Goal: Task Accomplishment & Management: Use online tool/utility

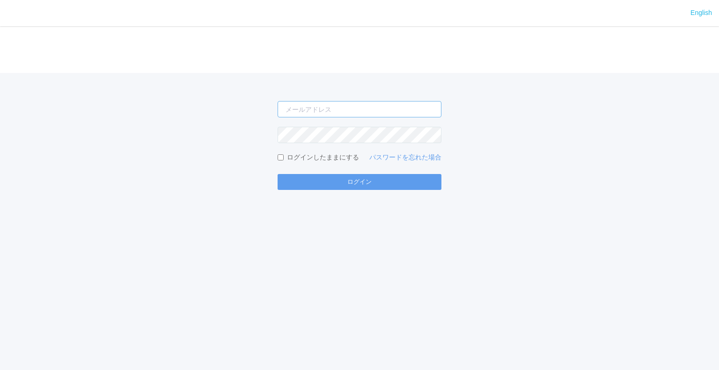
click at [378, 113] on input "email" at bounding box center [360, 109] width 164 height 16
drag, startPoint x: 0, startPoint y: 0, endPoint x: 332, endPoint y: 107, distance: 349.0
click at [332, 107] on input "email" at bounding box center [360, 109] width 164 height 16
type input "jp-atp-admin@dj.kyocera.com"
click at [278, 174] on button "ログイン" at bounding box center [360, 182] width 164 height 16
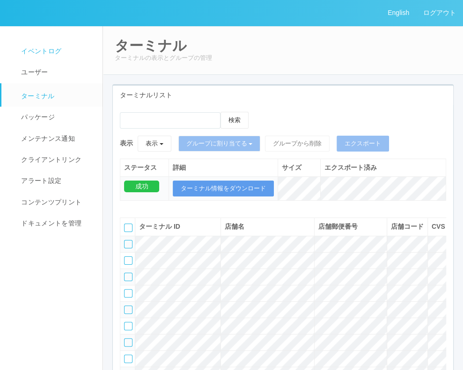
click at [52, 44] on link "イベントログ" at bounding box center [52, 51] width 102 height 21
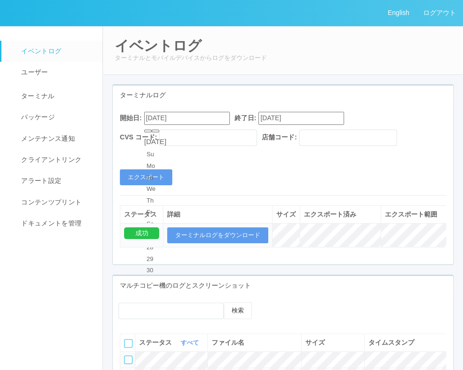
click at [218, 118] on input "08/19/2025" at bounding box center [187, 118] width 86 height 13
click at [159, 132] on button "button" at bounding box center [155, 131] width 7 height 3
type input "09/19/2025"
click at [159, 176] on button "エクスポート" at bounding box center [146, 177] width 52 height 16
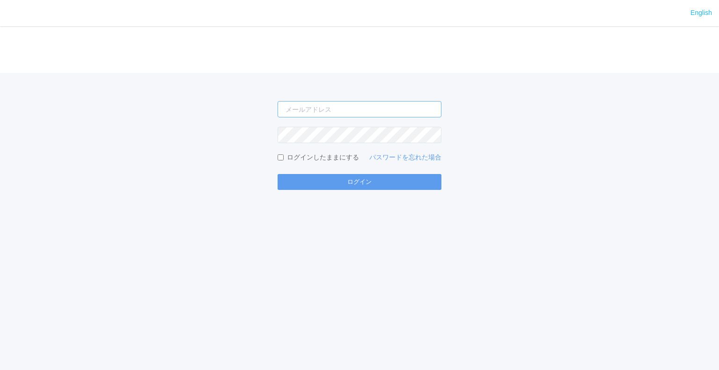
click at [399, 109] on input "email" at bounding box center [360, 109] width 164 height 16
type input "[EMAIL_ADDRESS][DOMAIN_NAME]"
click at [278, 174] on button "ログイン" at bounding box center [360, 182] width 164 height 16
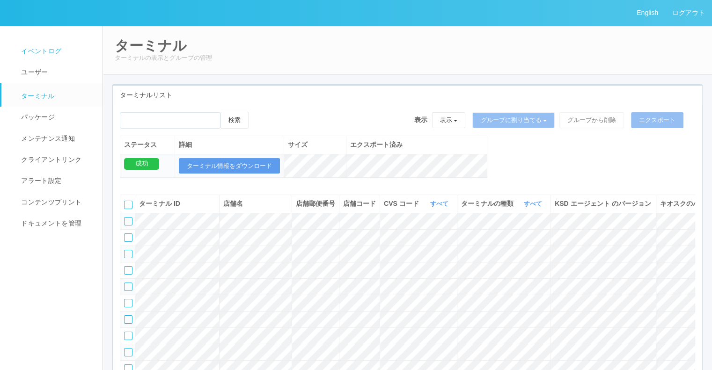
click at [38, 49] on span "イベントログ" at bounding box center [40, 50] width 43 height 7
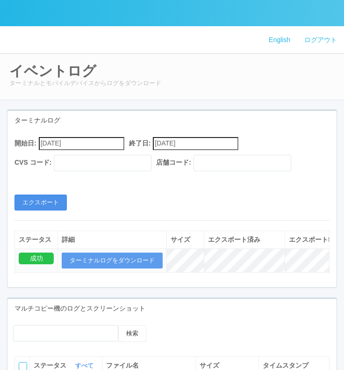
click at [59, 195] on button "エクスポート" at bounding box center [41, 203] width 52 height 16
